Goal: Task Accomplishment & Management: Manage account settings

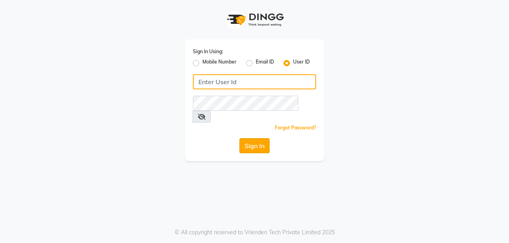
type input "ramya@123"
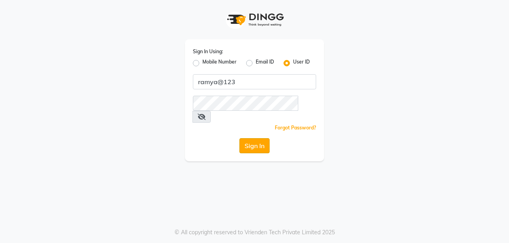
click at [250, 138] on button "Sign In" at bounding box center [254, 145] width 30 height 15
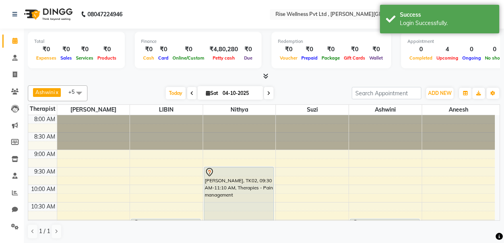
click at [265, 91] on span at bounding box center [269, 93] width 10 height 12
type input "05-10-2025"
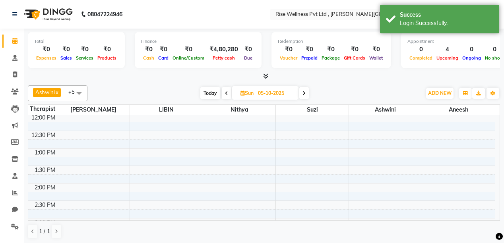
scroll to position [200, 0]
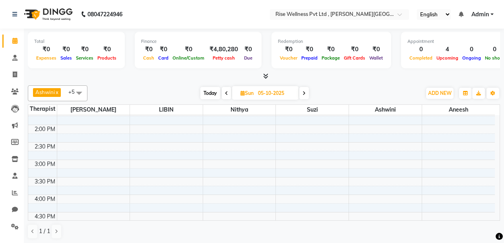
click at [115, 188] on div "8:00 AM 8:30 AM 9:00 AM 9:30 AM 10:00 AM 10:30 AM 11:00 AM 11:30 AM 12:00 PM 12…" at bounding box center [261, 142] width 467 height 455
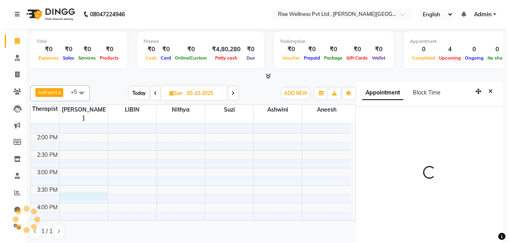
scroll to position [3, 0]
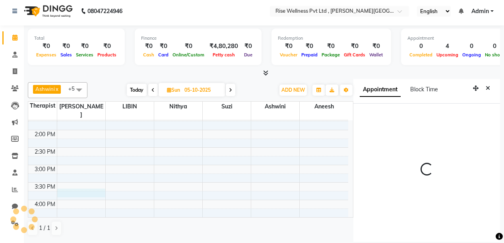
select select "945"
select select "67714"
select select "tentative"
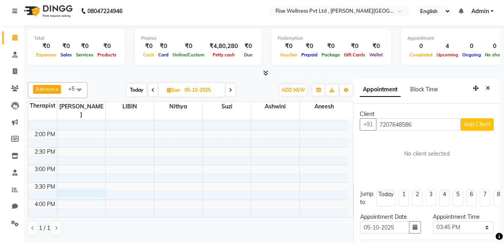
type input "7207648586"
click at [479, 129] on button "Add Client" at bounding box center [477, 125] width 33 height 12
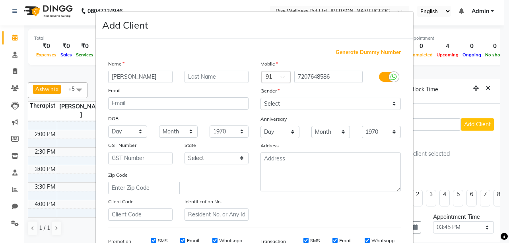
type input "[PERSON_NAME]"
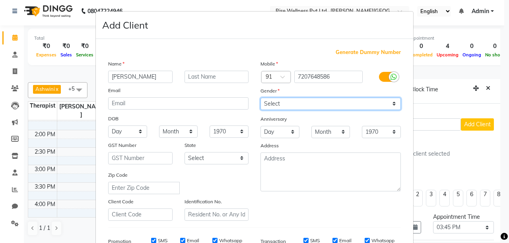
click at [353, 109] on select "Select Male Female Other Prefer Not To Say" at bounding box center [331, 104] width 140 height 12
select select "male"
click at [261, 98] on select "Select Male Female Other Prefer Not To Say" at bounding box center [331, 104] width 140 height 12
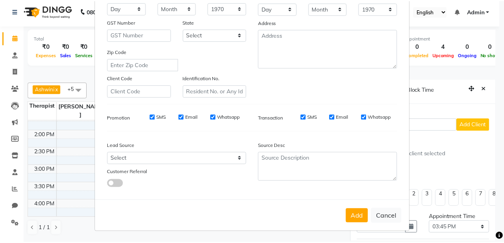
scroll to position [127, 0]
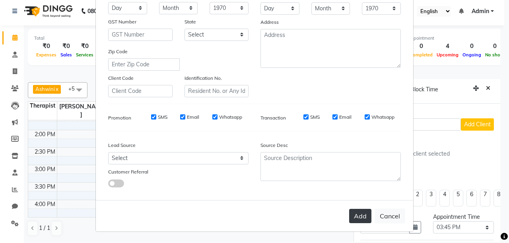
click at [369, 221] on button "Add" at bounding box center [360, 216] width 22 height 14
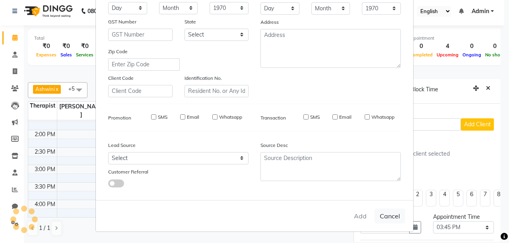
select select
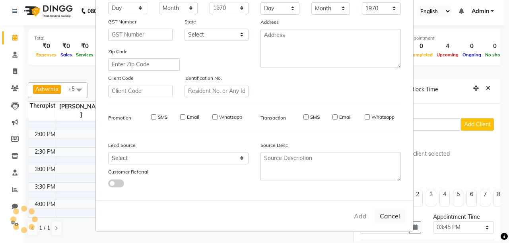
select select
checkbox input "false"
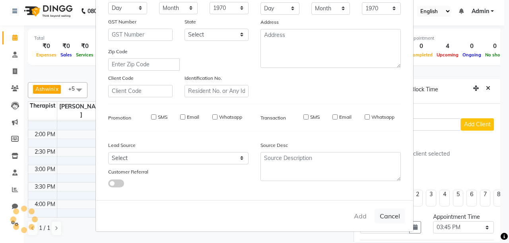
checkbox input "false"
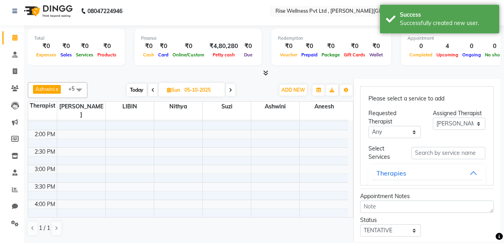
scroll to position [223, 0]
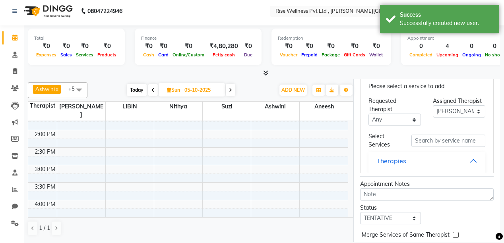
click at [428, 159] on button "Therapies" at bounding box center [427, 161] width 111 height 14
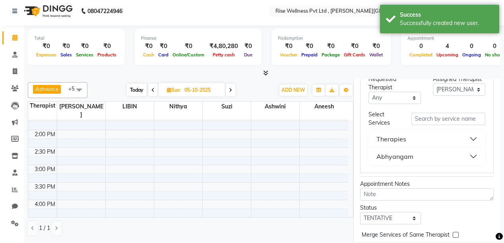
click at [428, 154] on button "Abhyangam" at bounding box center [427, 157] width 111 height 14
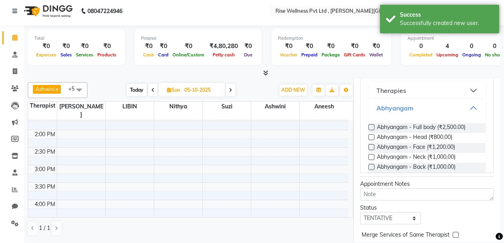
scroll to position [86, 0]
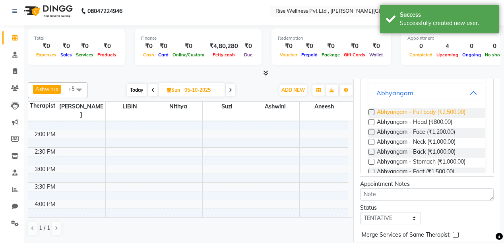
click at [421, 116] on span "Abhyangam - Full body (₹2,500.00)" at bounding box center [421, 113] width 89 height 10
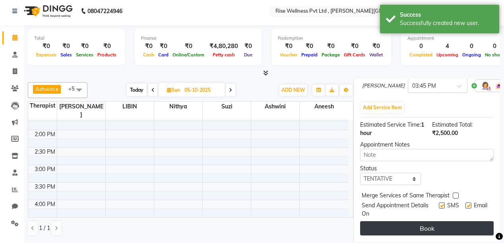
scroll to position [196, 0]
click at [458, 226] on button "Book" at bounding box center [427, 229] width 134 height 14
select select "67714"
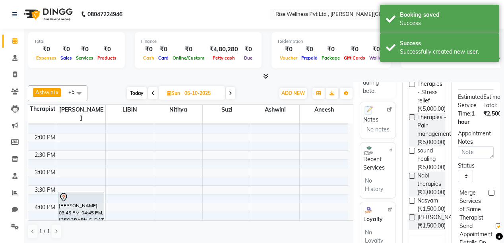
scroll to position [232, 0]
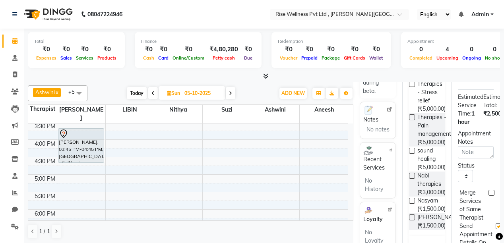
click at [141, 95] on span "Today" at bounding box center [137, 93] width 20 height 12
type input "04-10-2025"
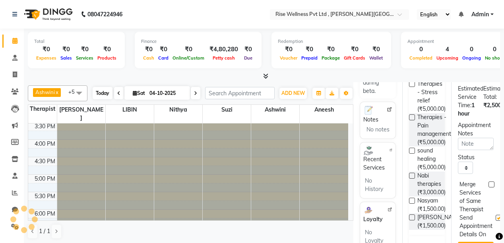
scroll to position [105, 0]
select select "945"
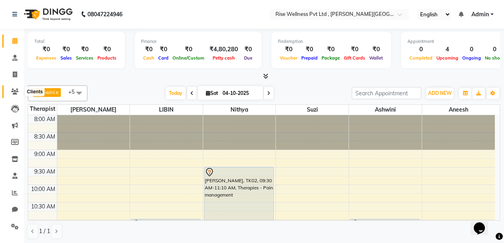
click at [14, 88] on span at bounding box center [15, 92] width 14 height 9
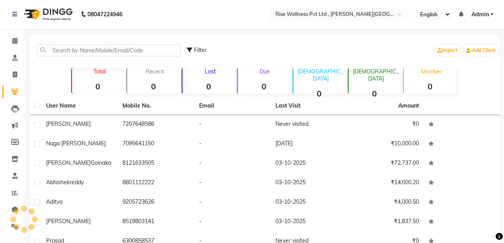
click at [17, 86] on link "Clients" at bounding box center [11, 92] width 19 height 13
click at [13, 74] on icon at bounding box center [15, 75] width 4 height 6
select select "service"
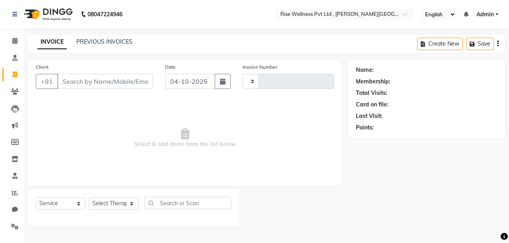
type input "1086"
select select "7497"
click at [115, 42] on link "PREVIOUS INVOICES" at bounding box center [104, 41] width 56 height 7
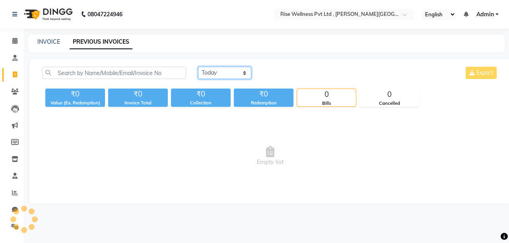
click at [228, 73] on select "[DATE] [DATE] Custom Range" at bounding box center [224, 73] width 53 height 12
select select "range"
click at [198, 67] on select "[DATE] [DATE] Custom Range" at bounding box center [224, 73] width 53 height 12
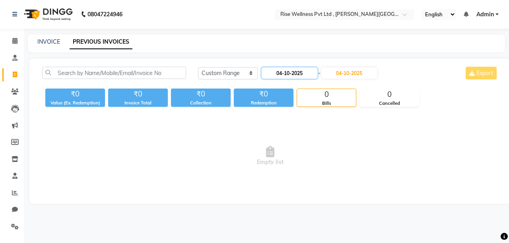
click at [277, 75] on input "04-10-2025" at bounding box center [290, 73] width 56 height 11
select select "10"
select select "2025"
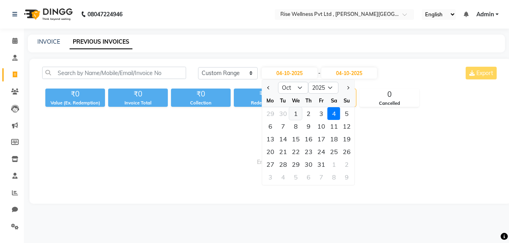
click at [291, 115] on div "1" at bounding box center [296, 113] width 13 height 13
type input "01-10-2025"
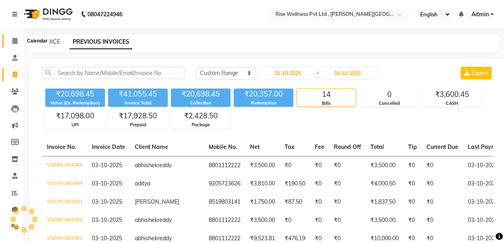
click at [11, 38] on span at bounding box center [15, 41] width 14 height 9
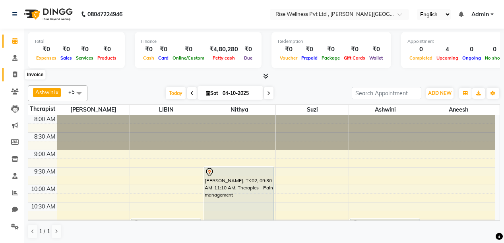
click at [14, 79] on span at bounding box center [15, 74] width 14 height 9
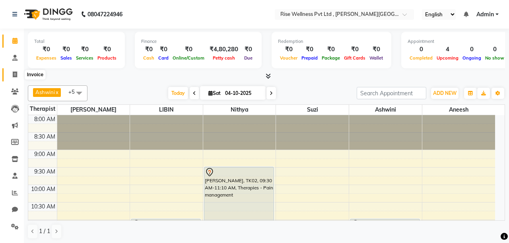
select select "service"
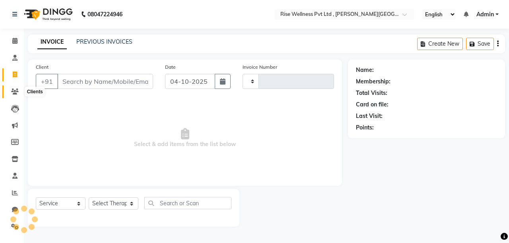
type input "1086"
select select "V"
select select "7497"
click at [15, 93] on icon at bounding box center [15, 92] width 8 height 6
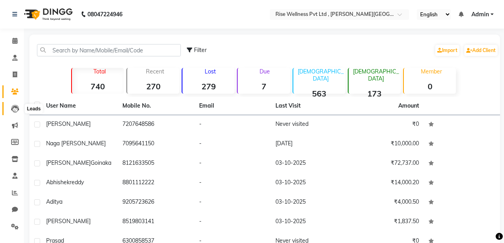
click at [11, 108] on icon at bounding box center [15, 109] width 8 height 8
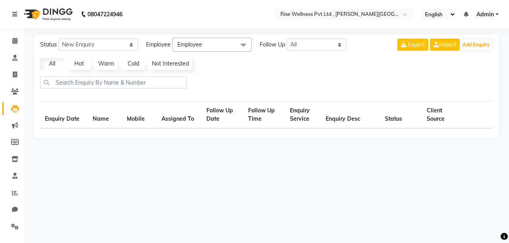
select select "10"
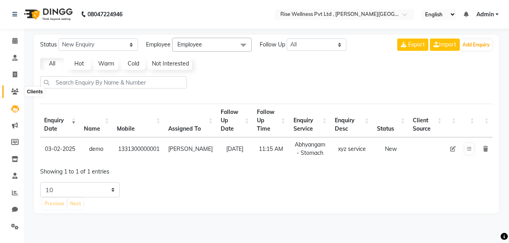
click at [16, 89] on icon at bounding box center [15, 92] width 8 height 6
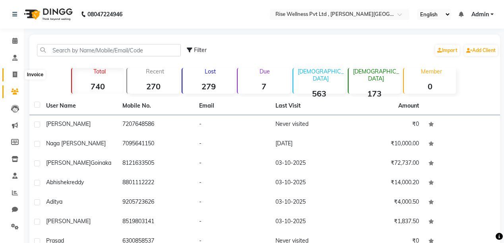
click at [16, 76] on icon at bounding box center [15, 75] width 4 height 6
select select "7497"
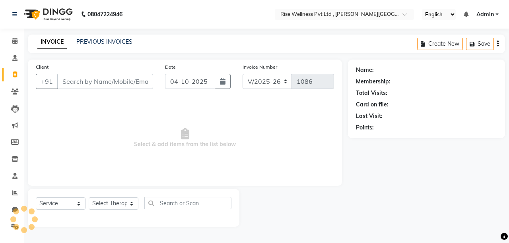
select select "V"
click at [103, 40] on link "PREVIOUS INVOICES" at bounding box center [104, 41] width 56 height 7
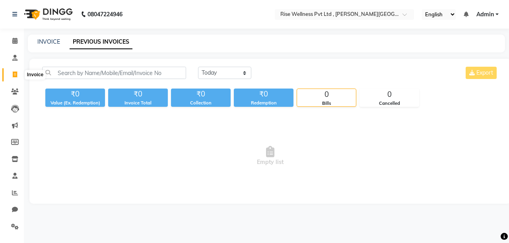
click at [17, 72] on span at bounding box center [15, 74] width 14 height 9
select select "service"
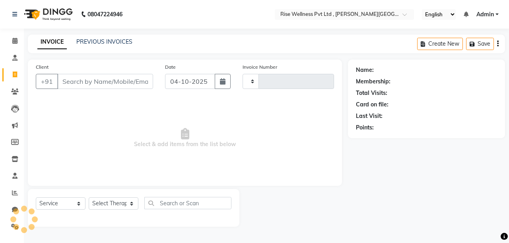
type input "1086"
select select "7497"
click at [15, 95] on span at bounding box center [15, 92] width 14 height 9
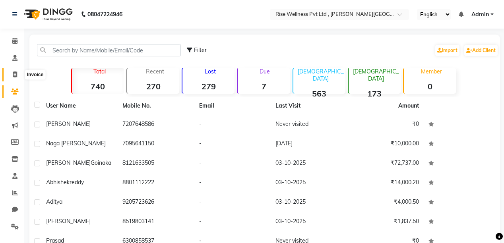
click at [14, 78] on span at bounding box center [15, 74] width 14 height 9
select select "7497"
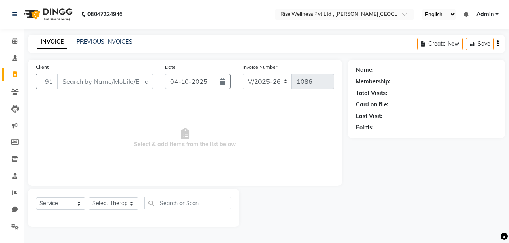
click at [8, 48] on li "Calendar" at bounding box center [12, 41] width 24 height 17
select select "V"
click at [14, 66] on li "Consultation" at bounding box center [12, 58] width 24 height 17
click at [14, 65] on li "Consultation" at bounding box center [12, 58] width 24 height 17
click at [14, 62] on span at bounding box center [15, 58] width 14 height 9
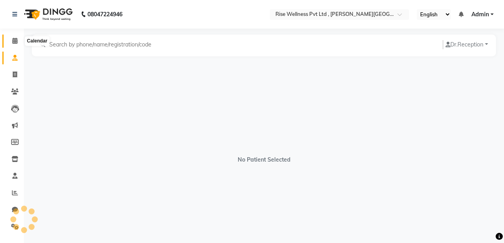
click at [16, 44] on span at bounding box center [15, 41] width 14 height 9
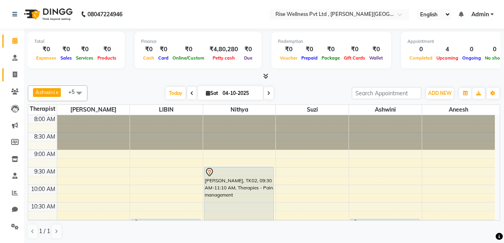
click at [16, 80] on link "Invoice" at bounding box center [11, 74] width 19 height 13
select select "service"
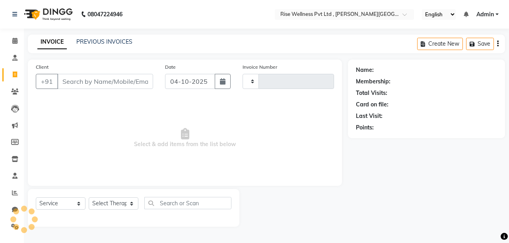
type input "1086"
select select "7497"
select select "V"
click at [121, 41] on link "PREVIOUS INVOICES" at bounding box center [104, 41] width 56 height 7
